Goal: Task Accomplishment & Management: Use online tool/utility

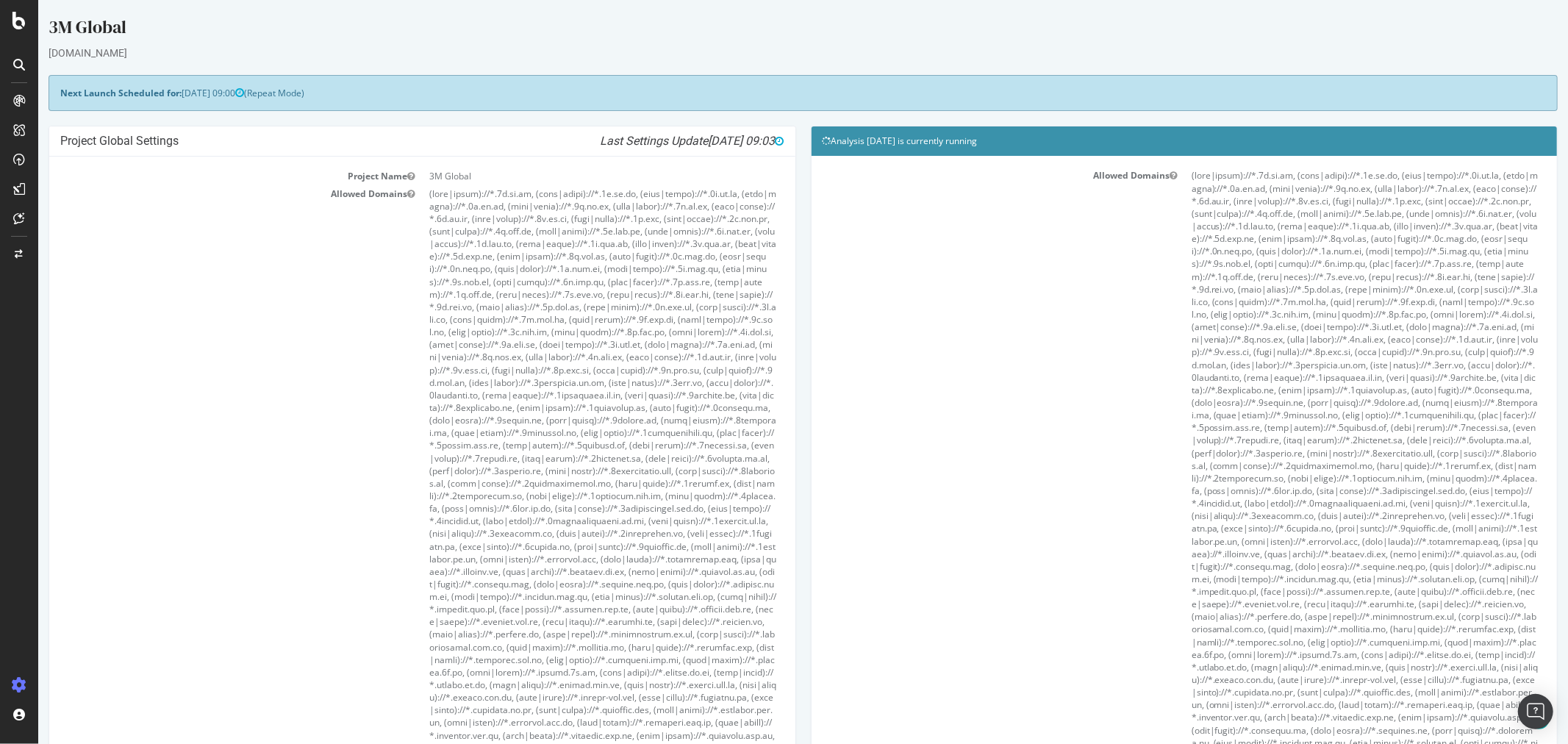
scroll to position [1306, 0]
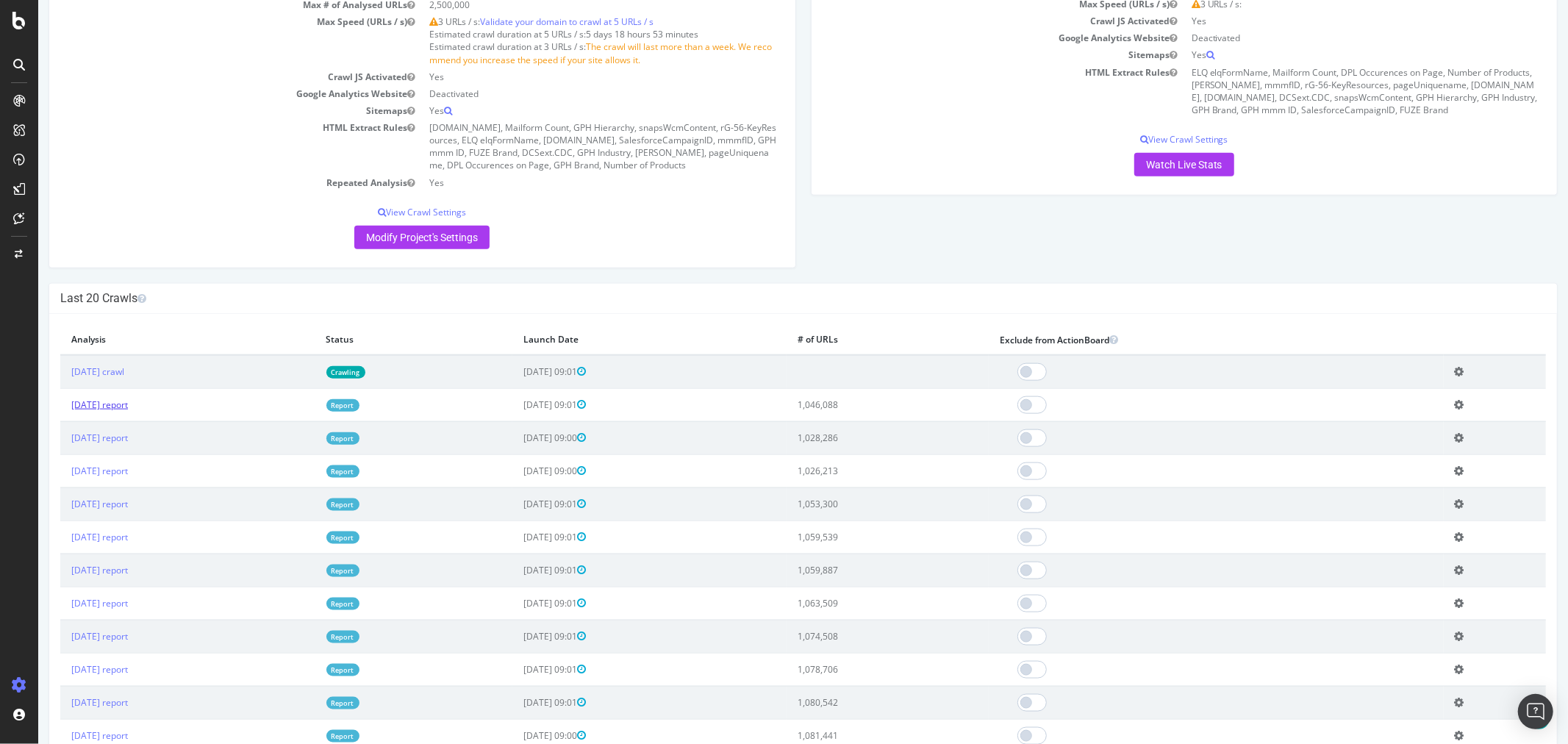
click at [127, 411] on link "[DATE] report" at bounding box center [99, 405] width 57 height 13
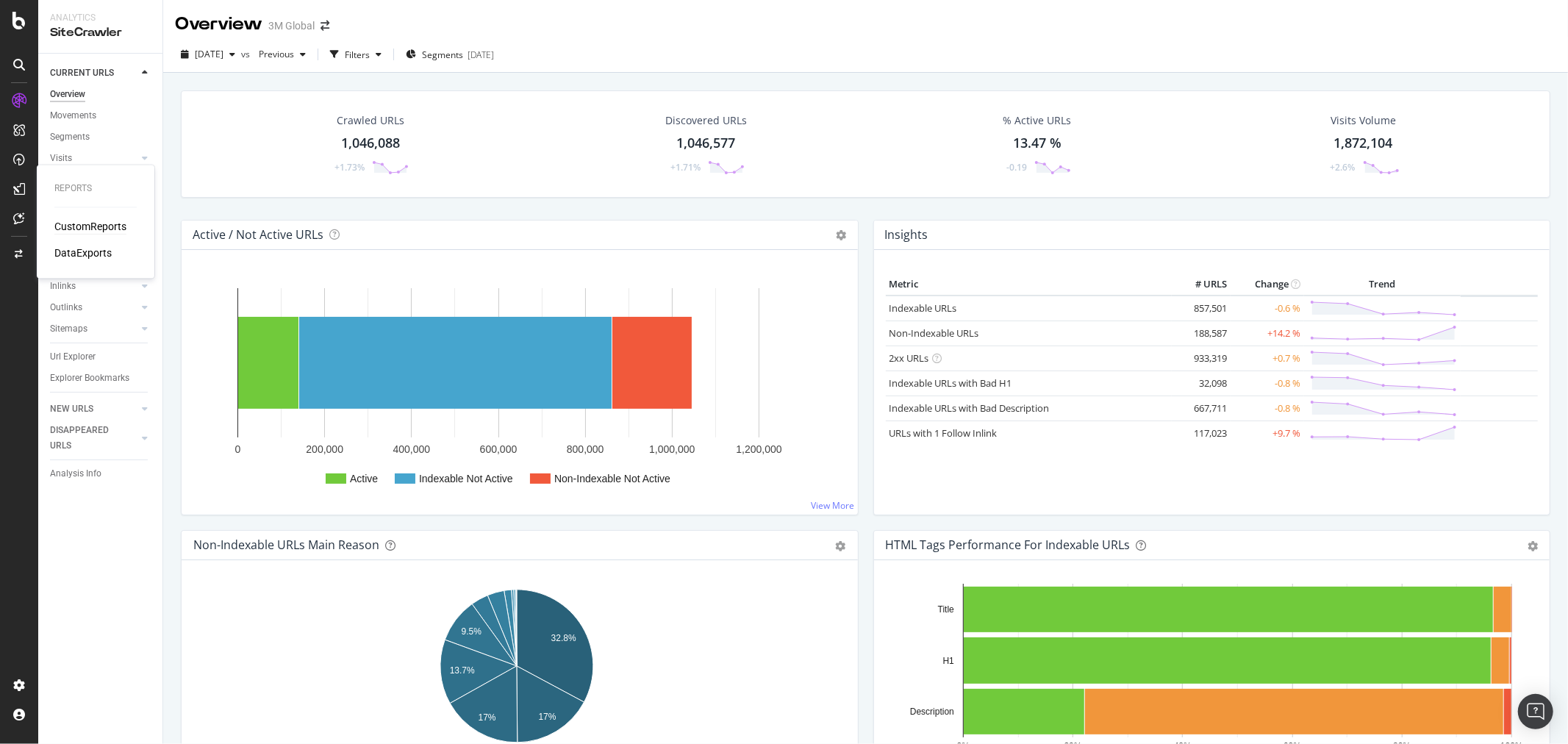
click at [93, 230] on div "CustomReports" at bounding box center [90, 226] width 72 height 15
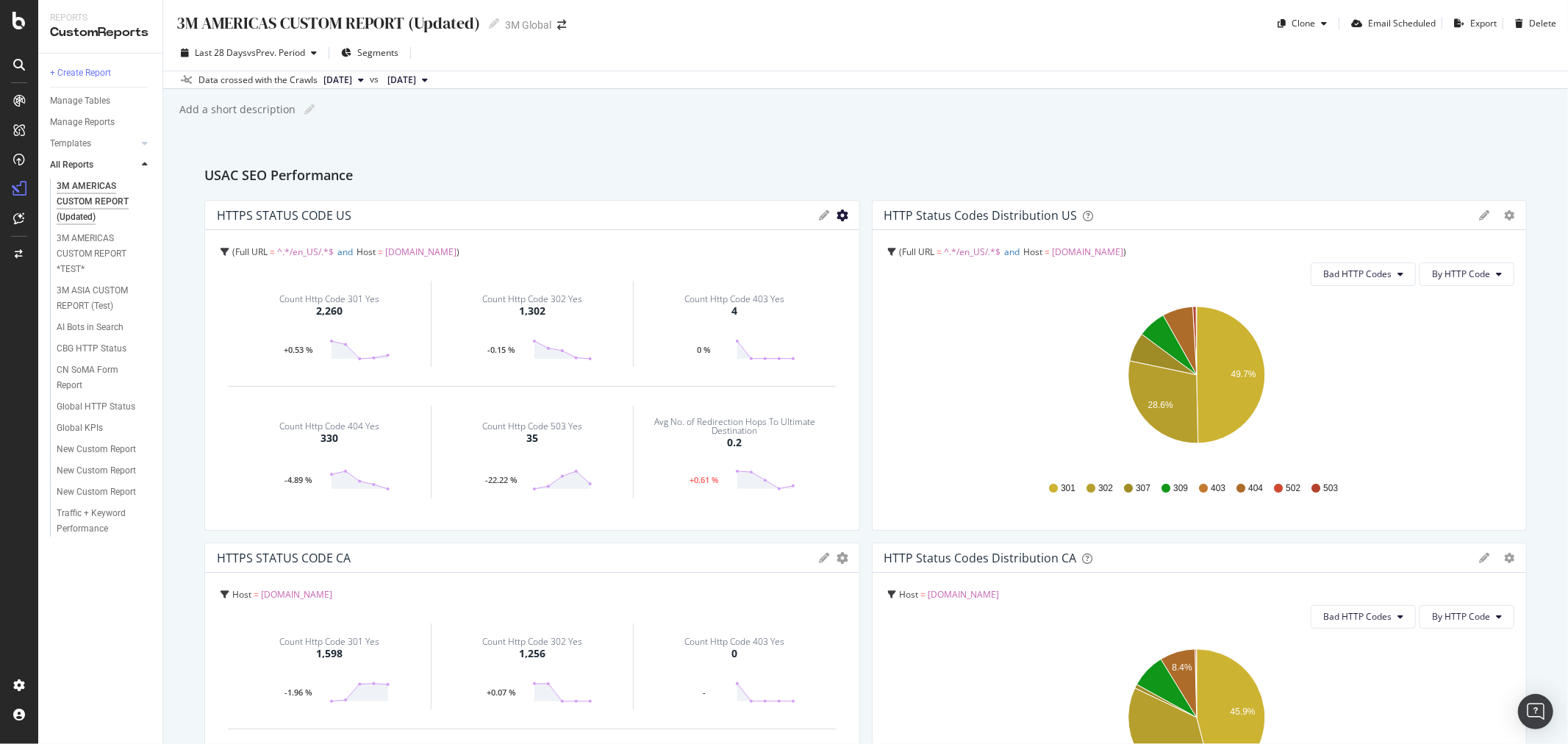
click at [839, 220] on icon "gear" at bounding box center [844, 215] width 12 height 12
click at [794, 302] on span "Edit KPIs" at bounding box center [783, 299] width 153 height 20
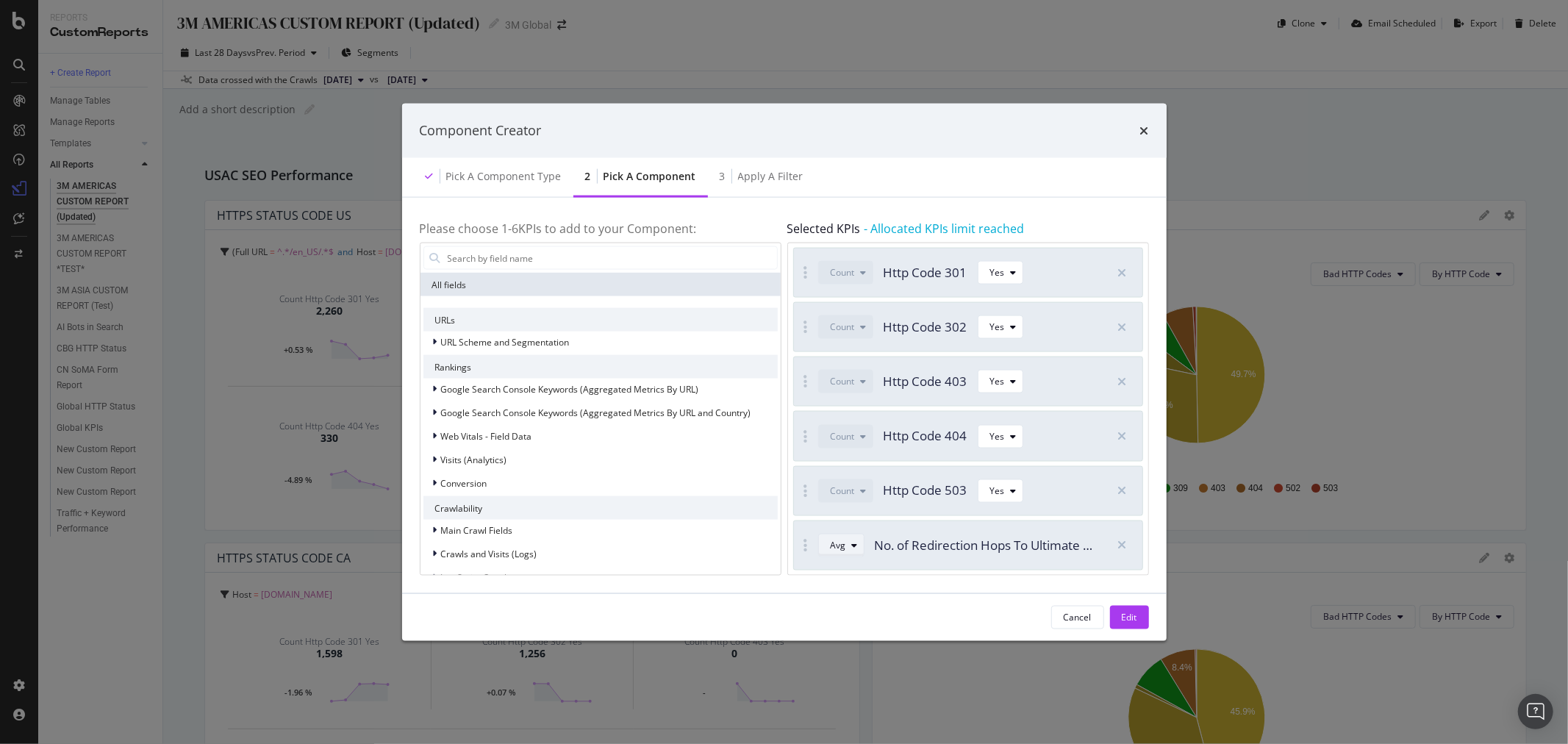
click at [858, 550] on div "Avg" at bounding box center [847, 545] width 33 height 21
click at [844, 597] on div "Sum" at bounding box center [846, 594] width 18 height 13
click at [1140, 621] on button "Edit" at bounding box center [1129, 617] width 39 height 23
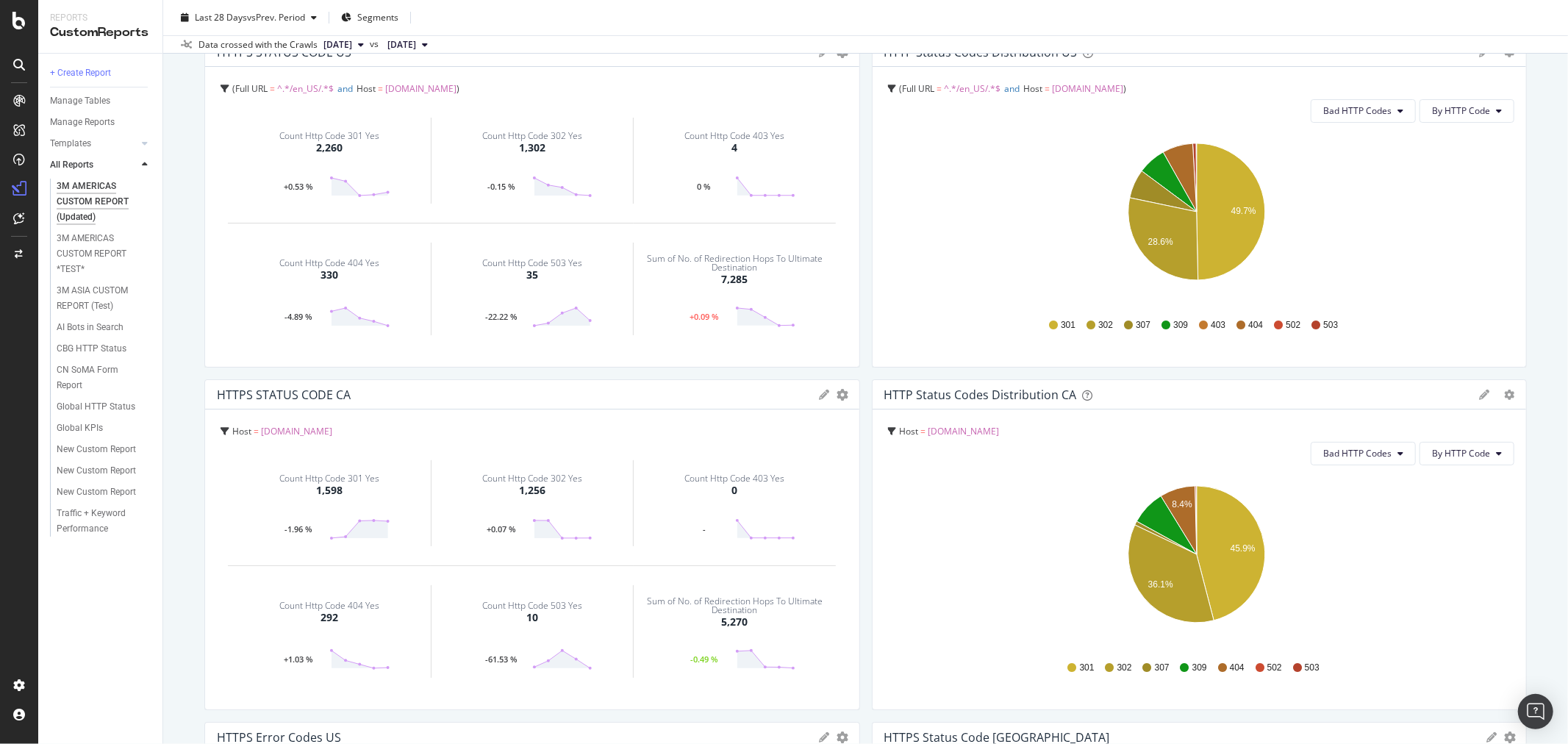
scroll to position [82, 0]
